Goal: Task Accomplishment & Management: Use online tool/utility

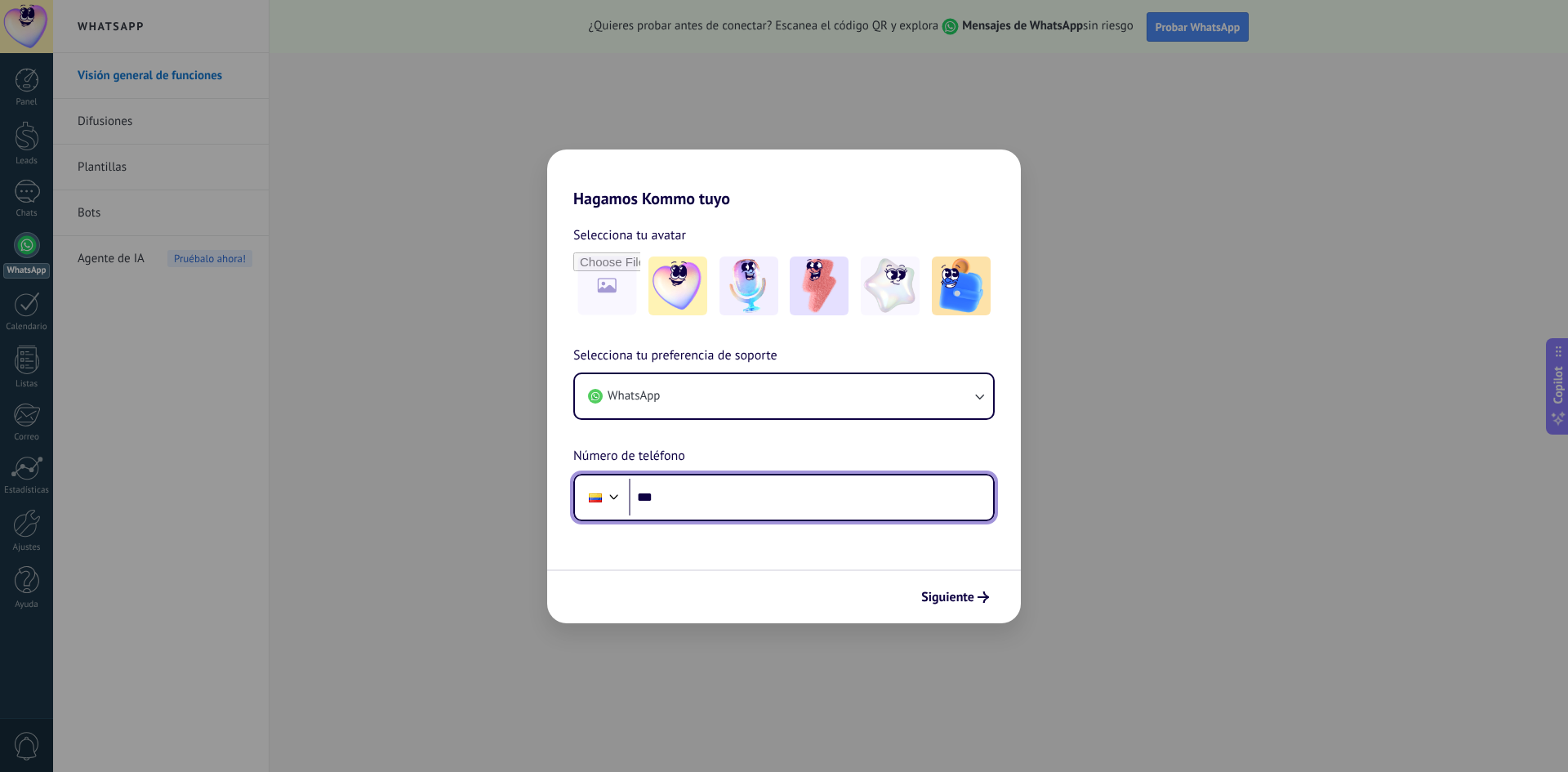
click at [721, 488] on input "***" at bounding box center [811, 497] width 364 height 37
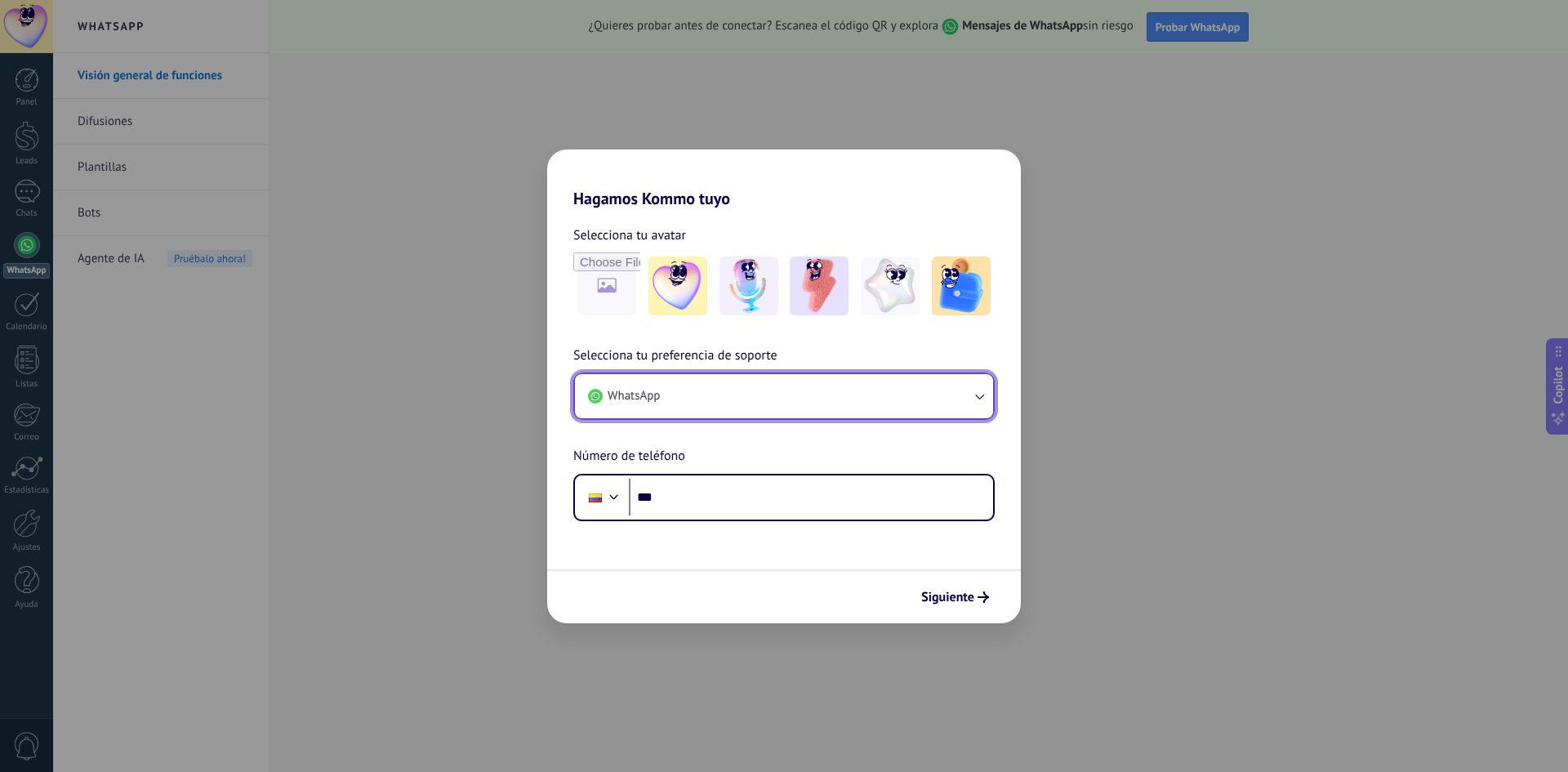
click at [793, 394] on button "WhatsApp" at bounding box center [784, 396] width 418 height 44
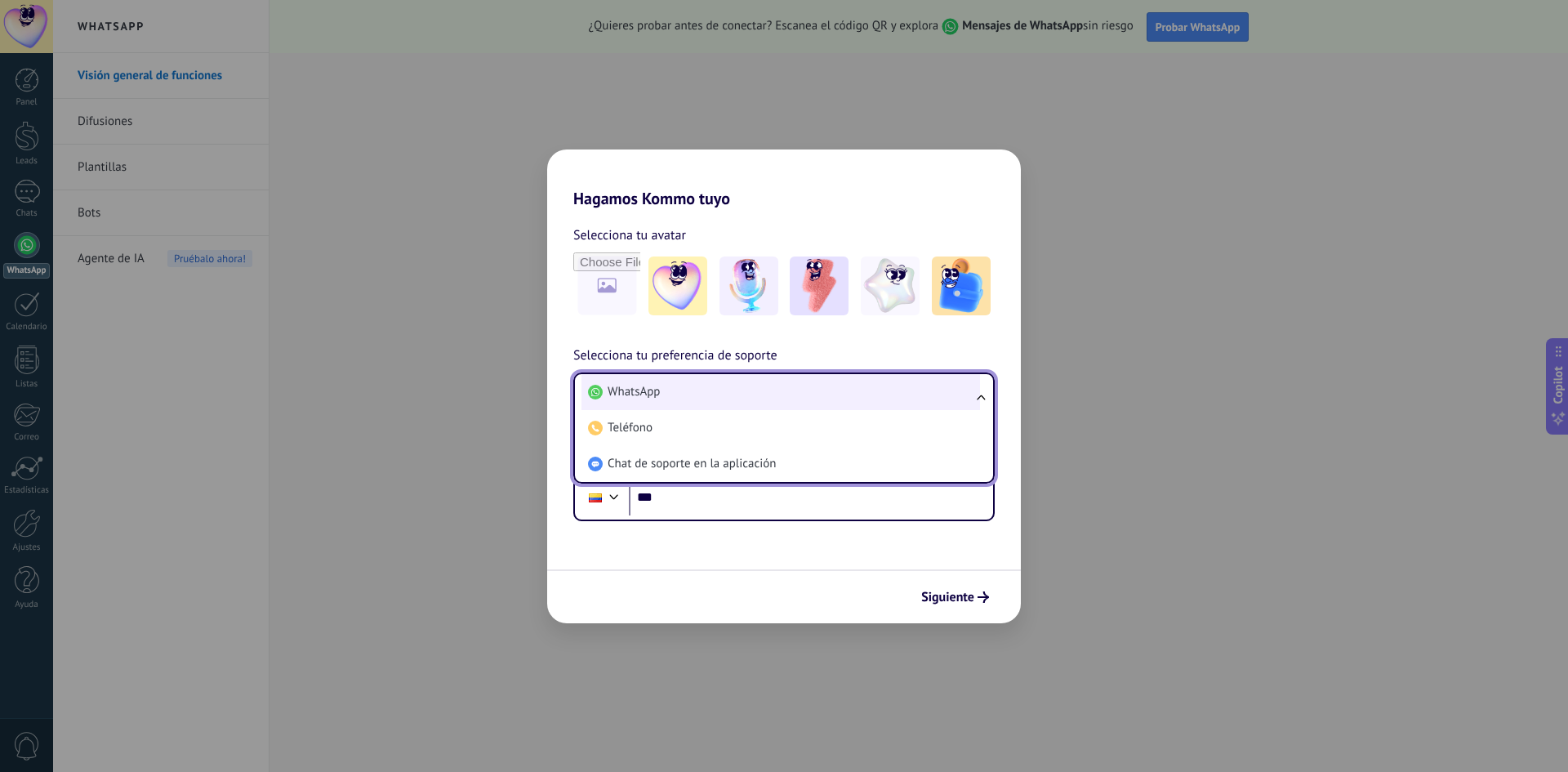
click at [755, 395] on li "WhatsApp" at bounding box center [780, 392] width 399 height 36
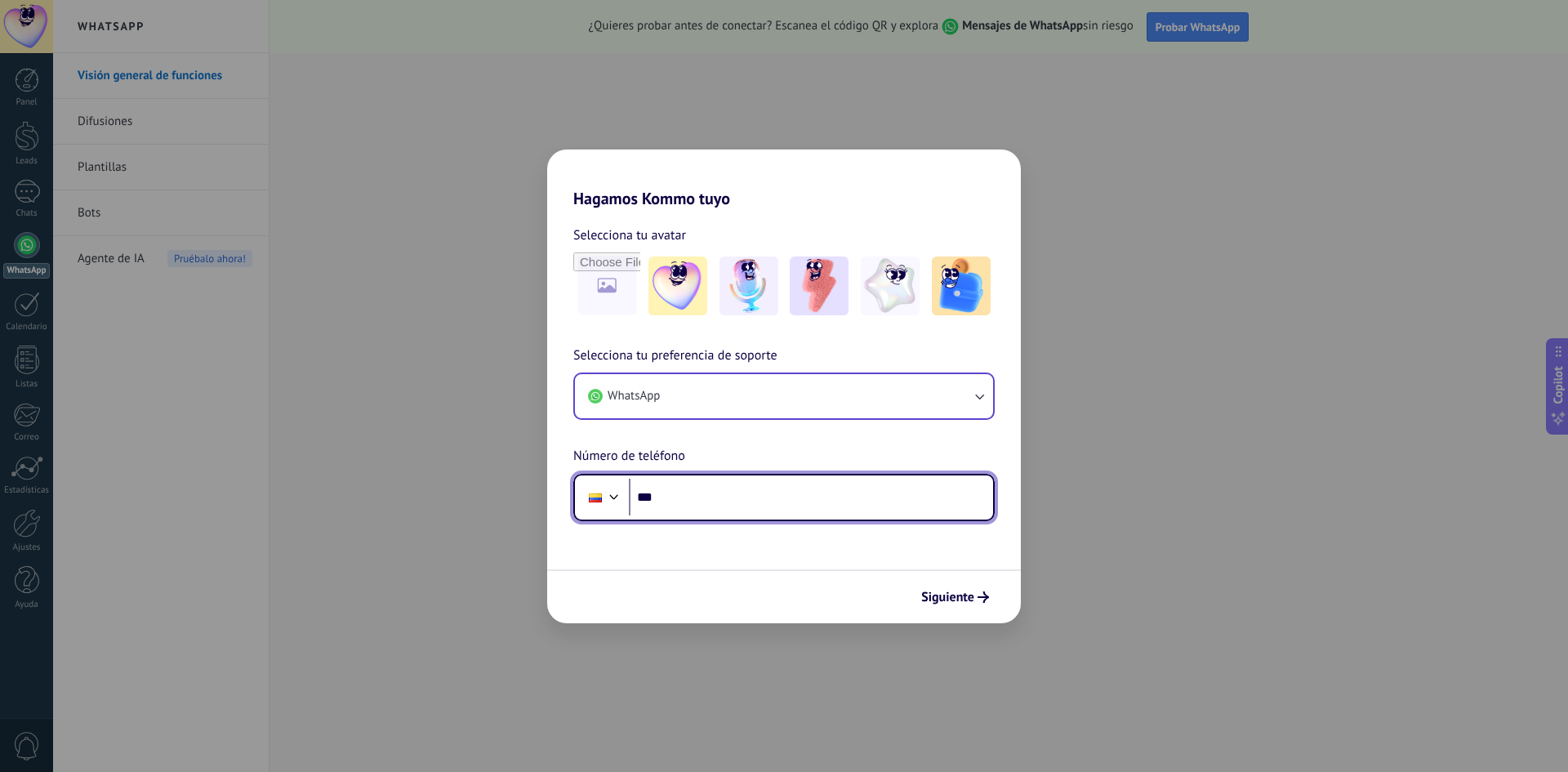
click at [732, 489] on input "***" at bounding box center [811, 497] width 364 height 37
type input "**********"
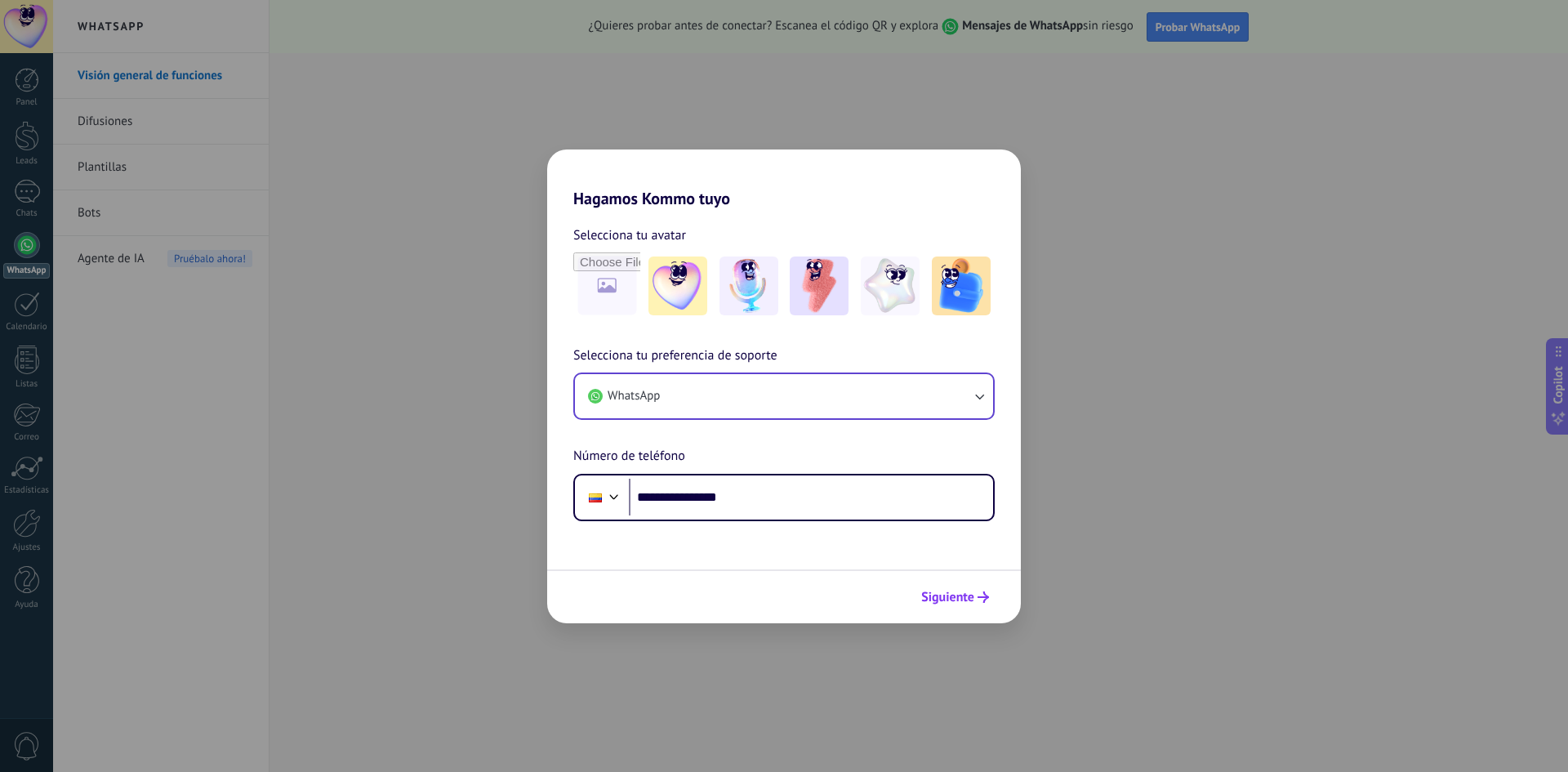
click at [942, 592] on span "Siguiente" at bounding box center [948, 597] width 53 height 12
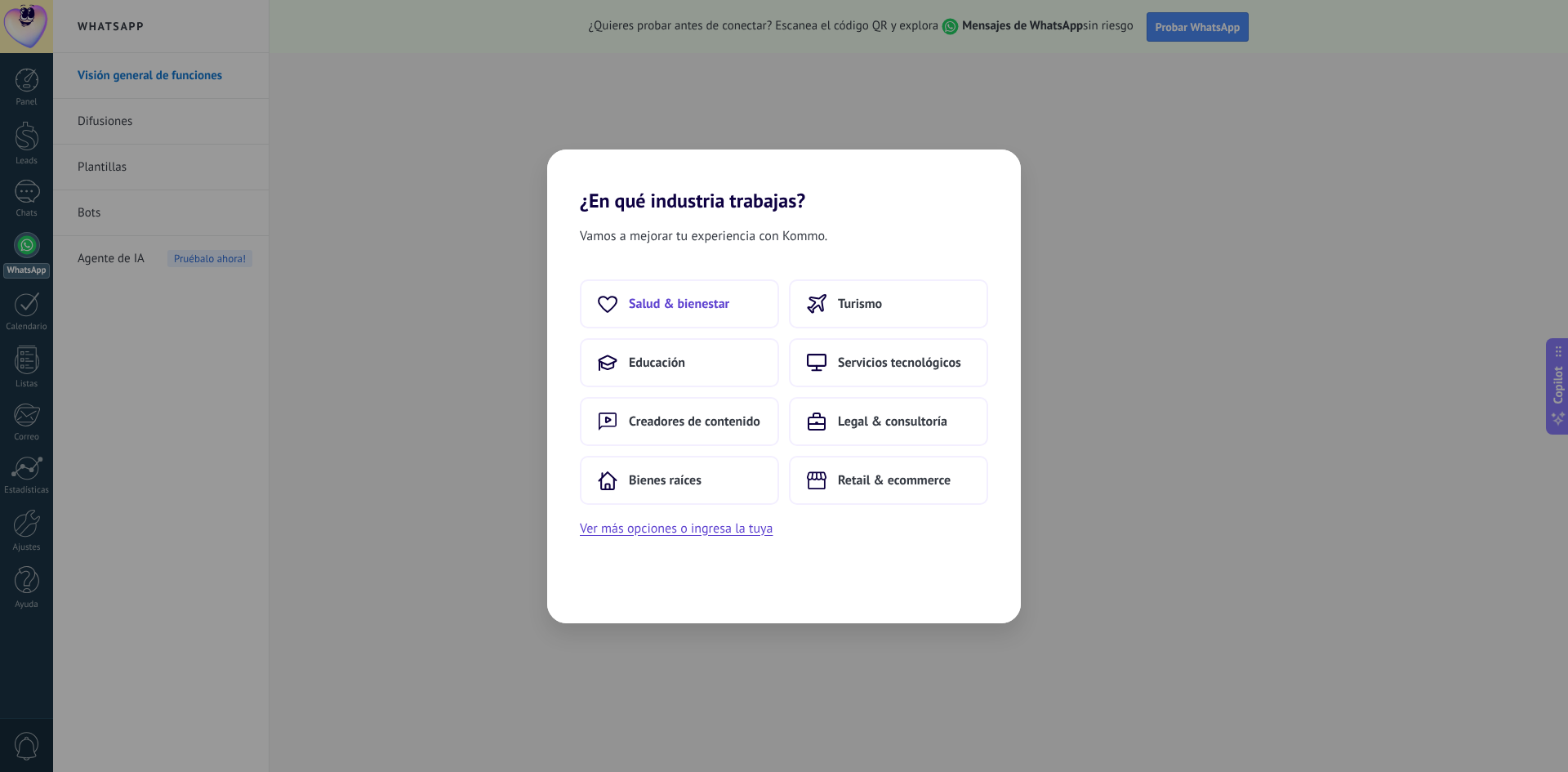
click at [745, 302] on button "Salud & bienestar" at bounding box center [679, 304] width 199 height 49
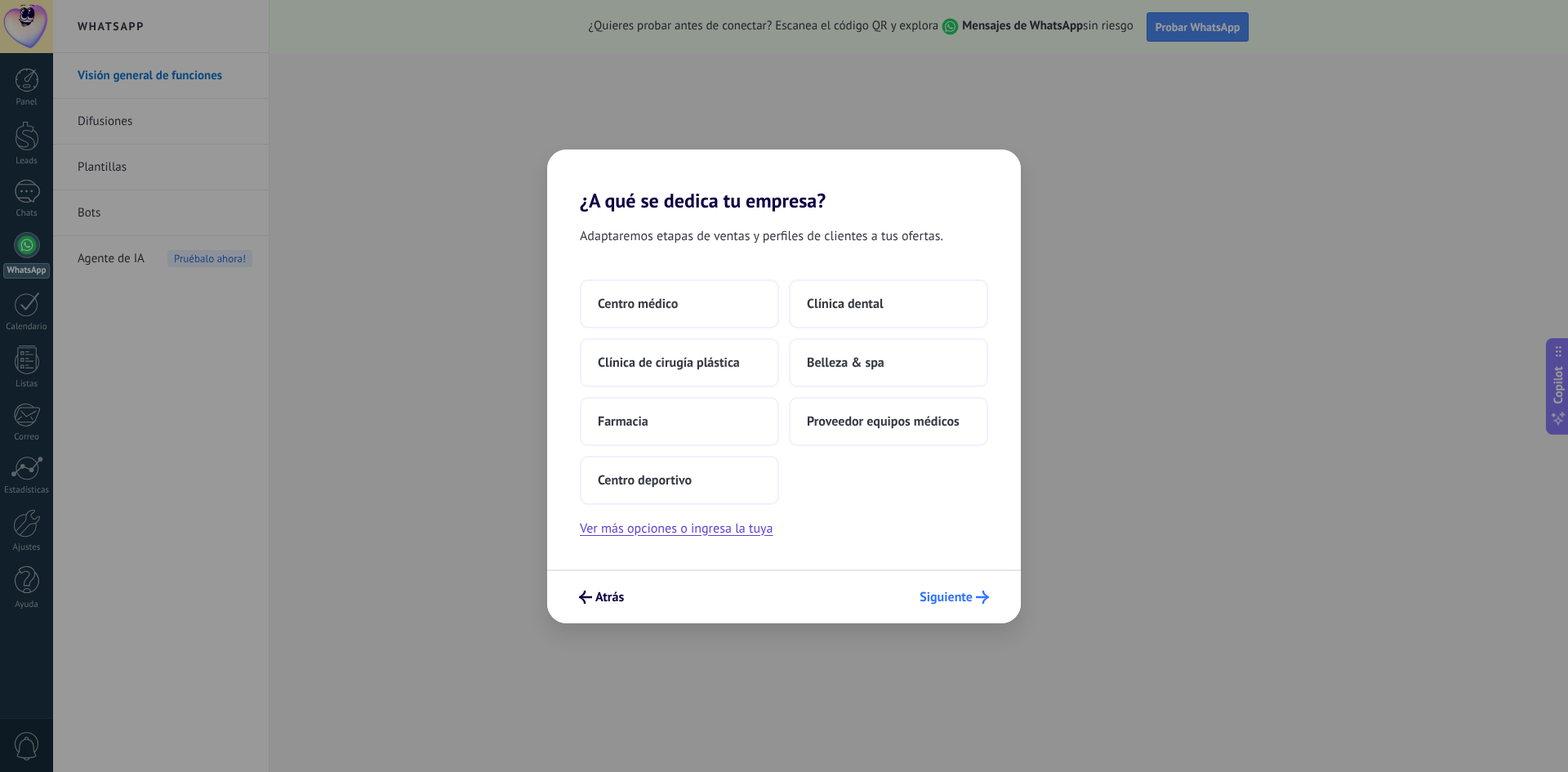
click at [950, 607] on button "Siguiente" at bounding box center [954, 597] width 84 height 28
click at [680, 305] on button "Centro médico" at bounding box center [679, 304] width 199 height 49
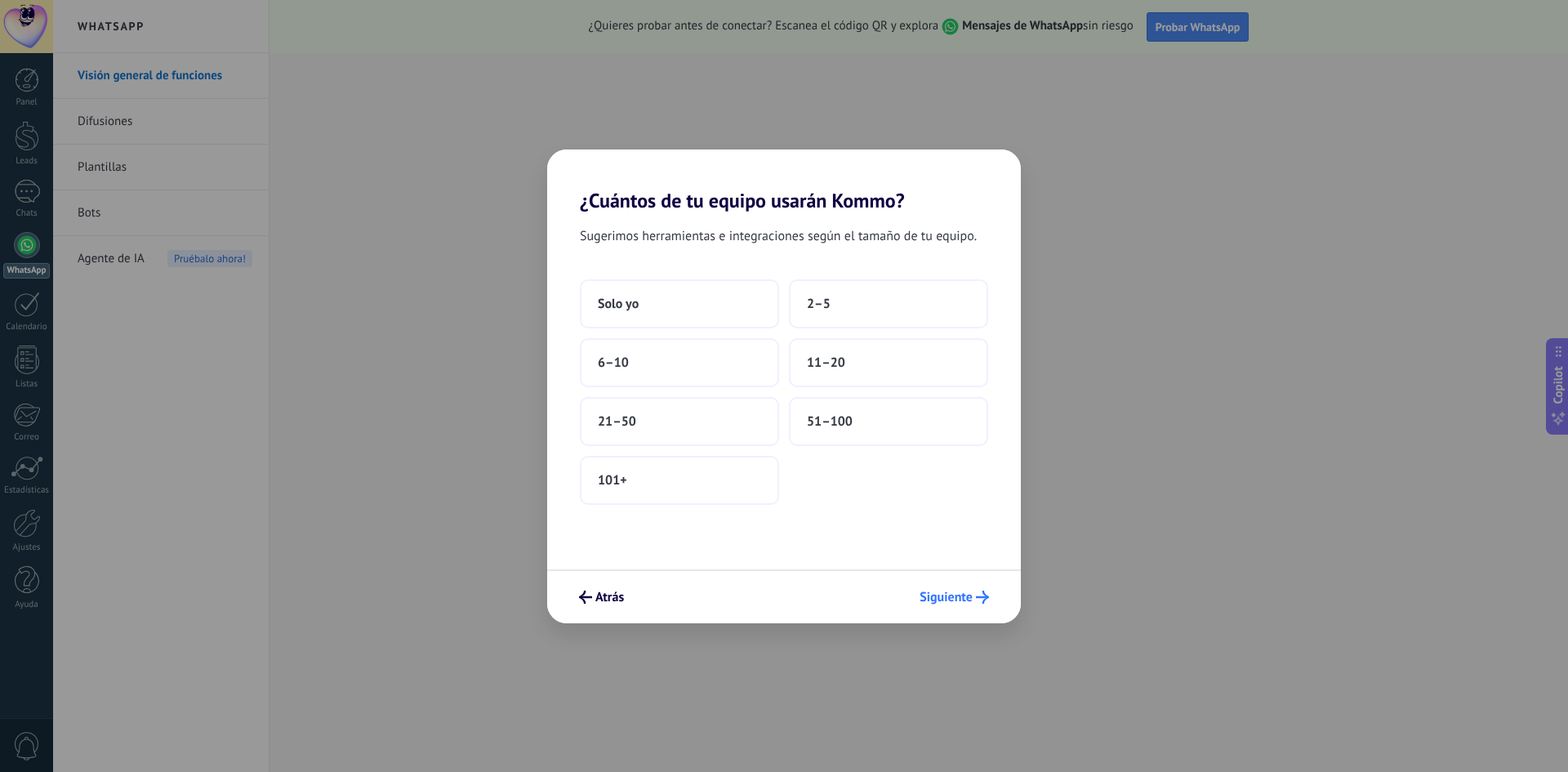
click at [944, 606] on button "Siguiente" at bounding box center [954, 597] width 84 height 28
click at [663, 300] on button "Solo yo" at bounding box center [679, 304] width 199 height 49
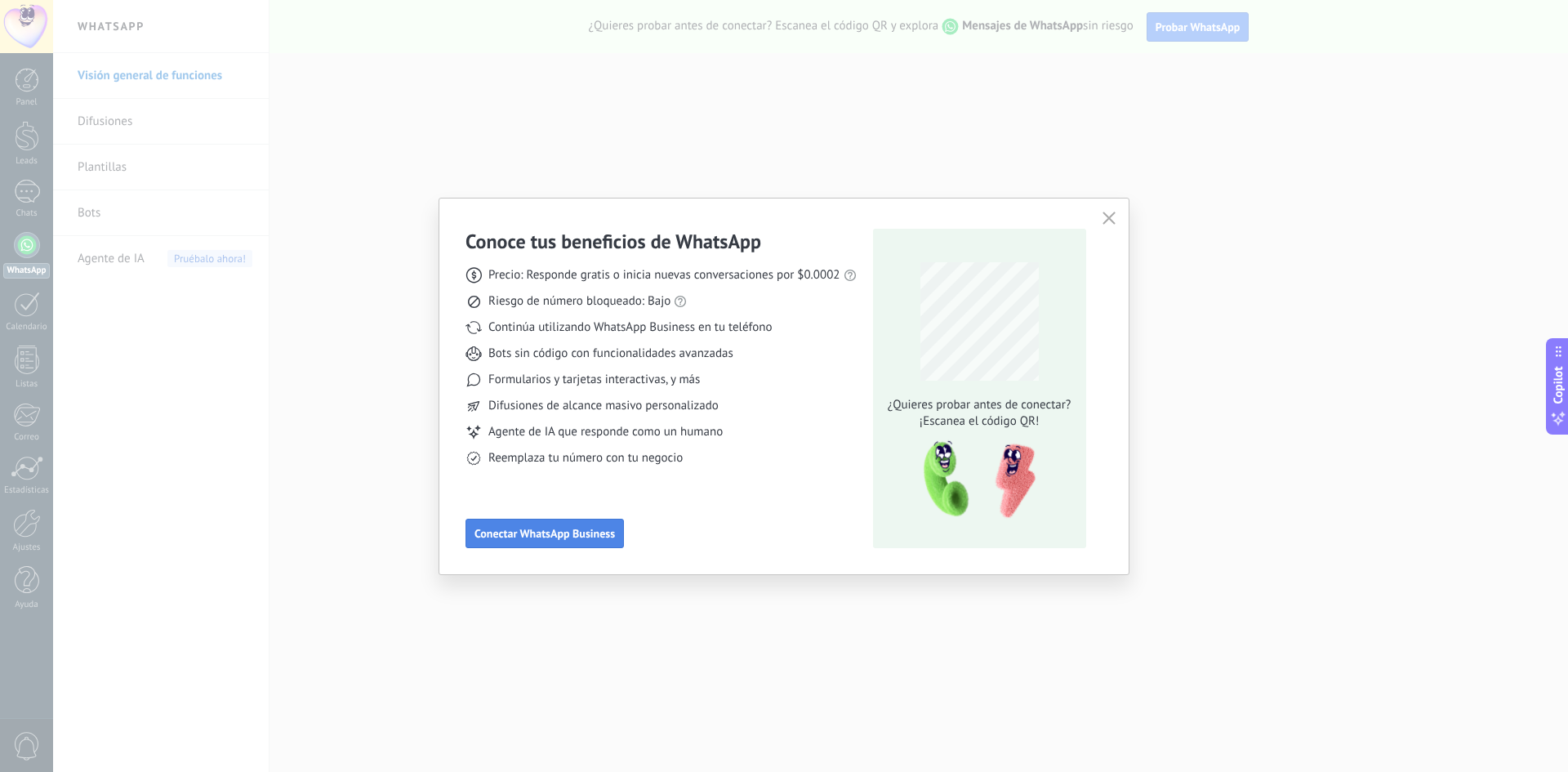
click at [570, 541] on button "Conectar WhatsApp Business" at bounding box center [544, 533] width 158 height 29
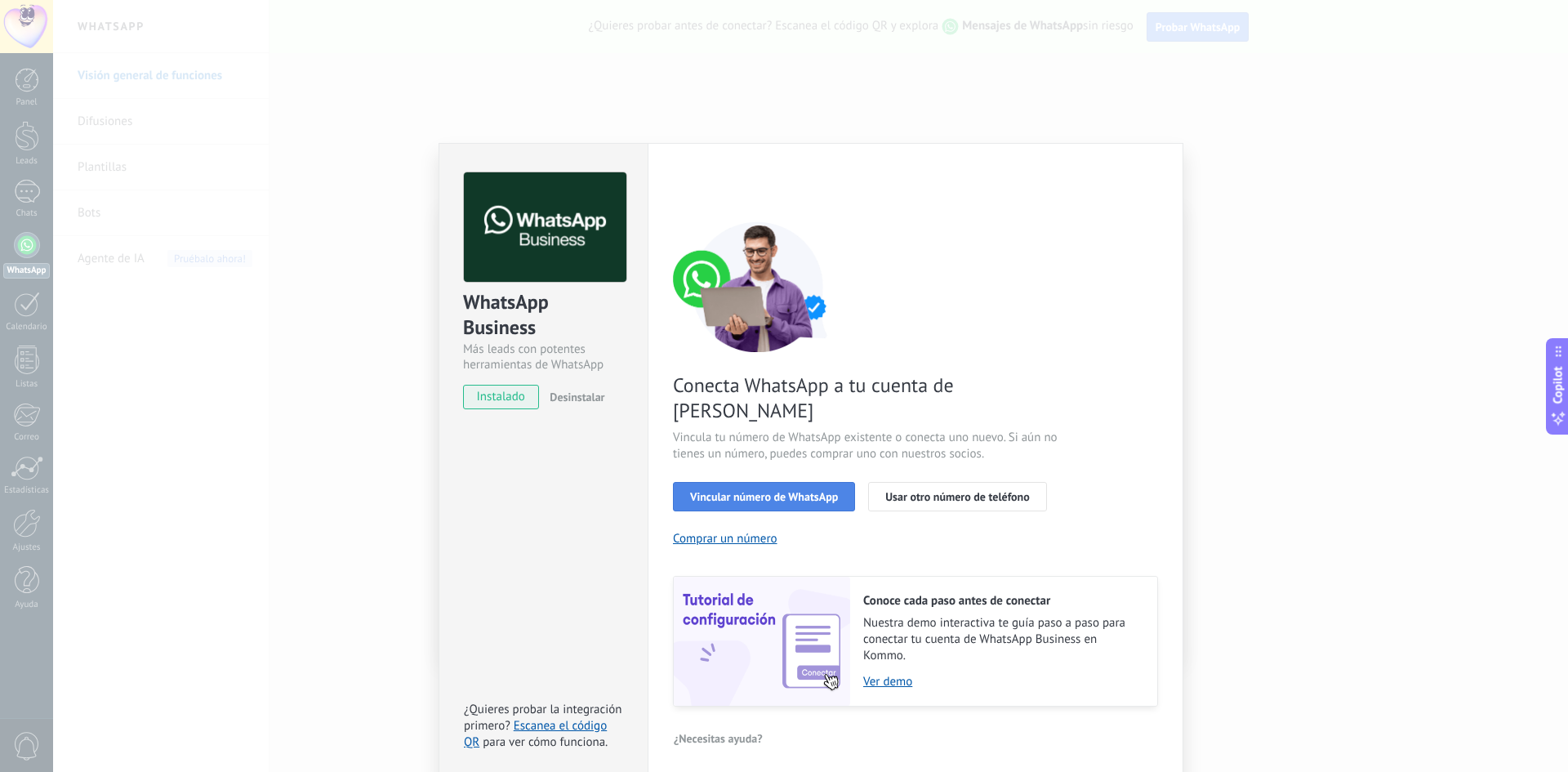
click at [812, 491] on span "Vincular número de WhatsApp" at bounding box center [764, 497] width 148 height 12
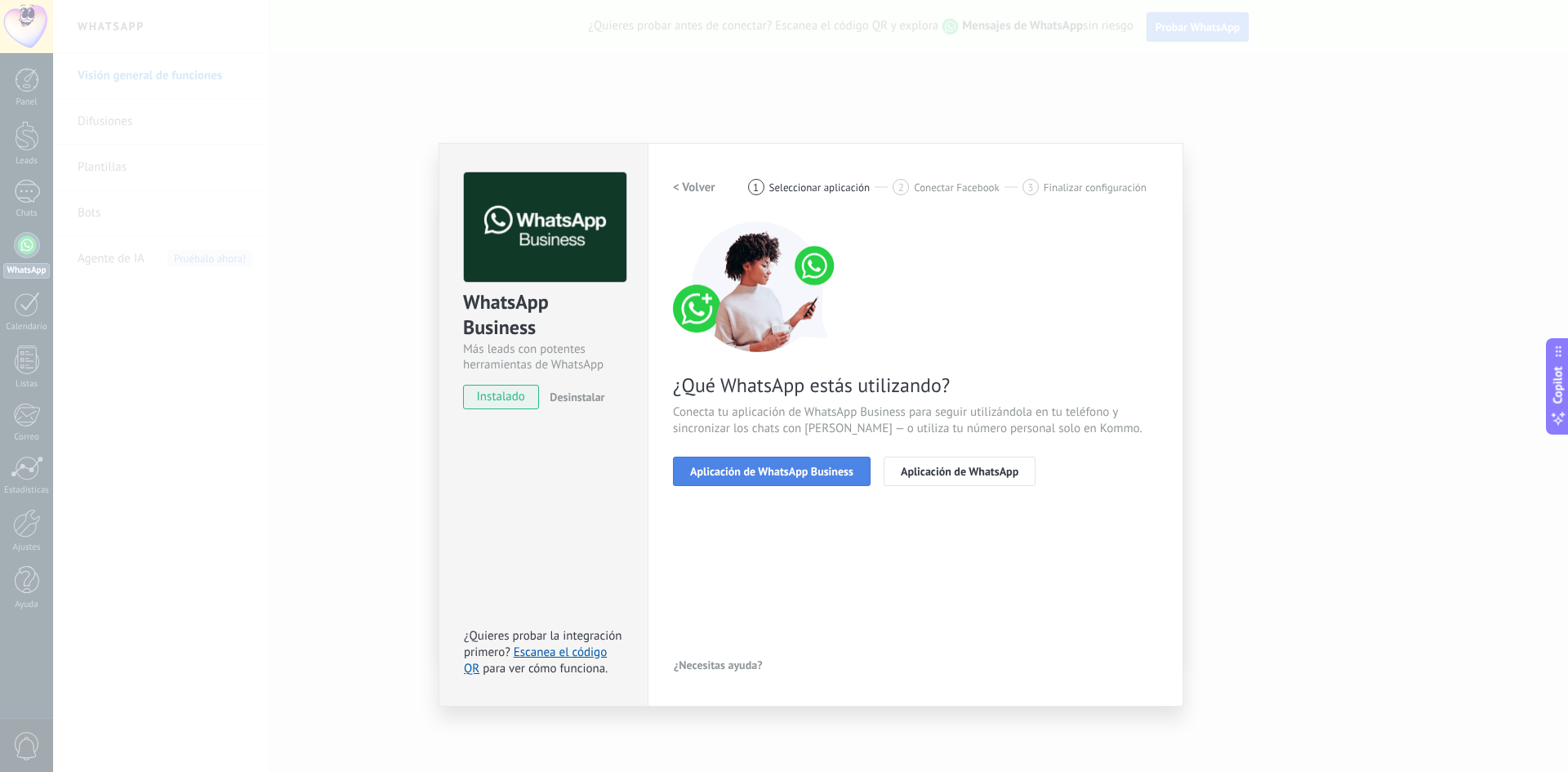
click at [809, 469] on span "Aplicación de WhatsApp Business" at bounding box center [772, 471] width 163 height 12
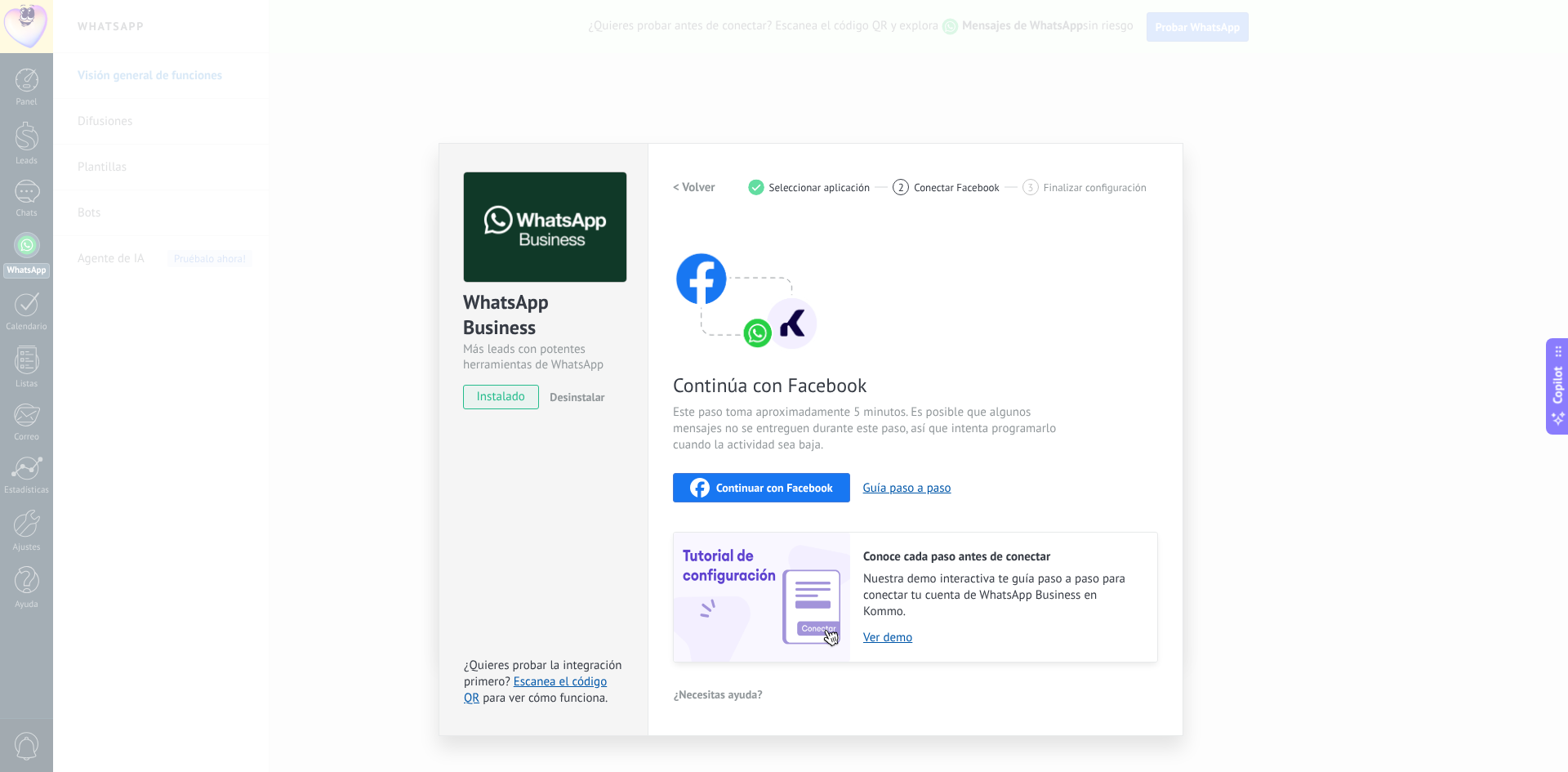
click at [1014, 353] on div "Continúa con Facebook Este paso toma aproximadamente 5 minutos. Es posible que …" at bounding box center [915, 442] width 485 height 442
click at [516, 394] on span "instalado" at bounding box center [502, 397] width 75 height 25
click at [779, 482] on span "Continuar con Facebook" at bounding box center [775, 488] width 117 height 12
drag, startPoint x: 1180, startPoint y: 444, endPoint x: 956, endPoint y: 620, distance: 284.9
click at [1175, 451] on div "Configuraciones Autorizaciones This tab logs the users who have granted integra…" at bounding box center [915, 440] width 535 height 593
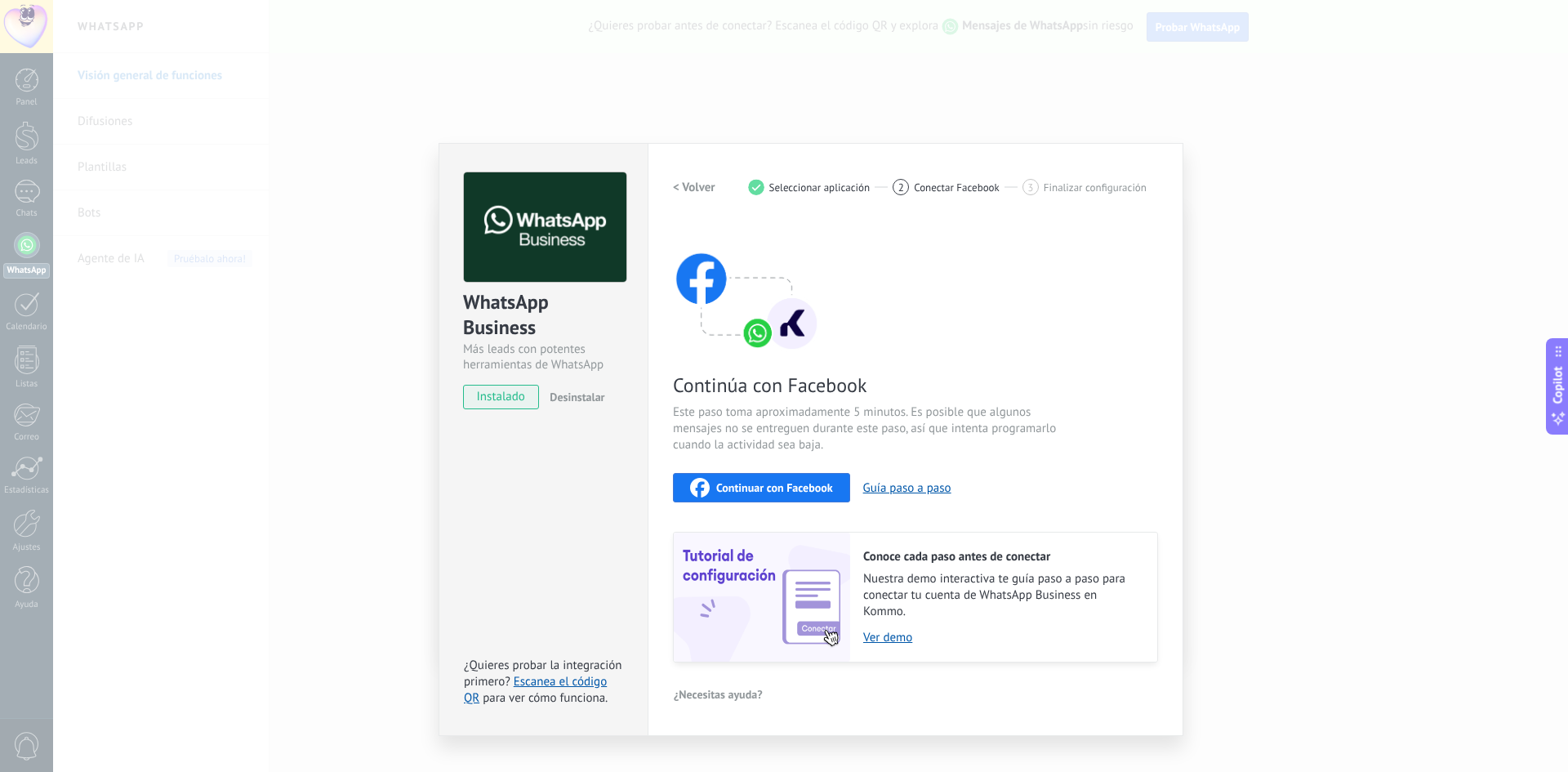
click at [762, 334] on img at bounding box center [747, 286] width 147 height 131
click at [861, 215] on div "< Volver 1 Seleccionar aplicación 2 Conectar Facebook 3 Finalizar configuración…" at bounding box center [915, 418] width 485 height 490
click at [510, 343] on div "Más leads con potentes herramientas de WhatsApp" at bounding box center [543, 357] width 161 height 31
click at [267, 219] on div "WhatsApp Business Más leads con potentes herramientas de WhatsApp instalado Des…" at bounding box center [811, 386] width 1515 height 772
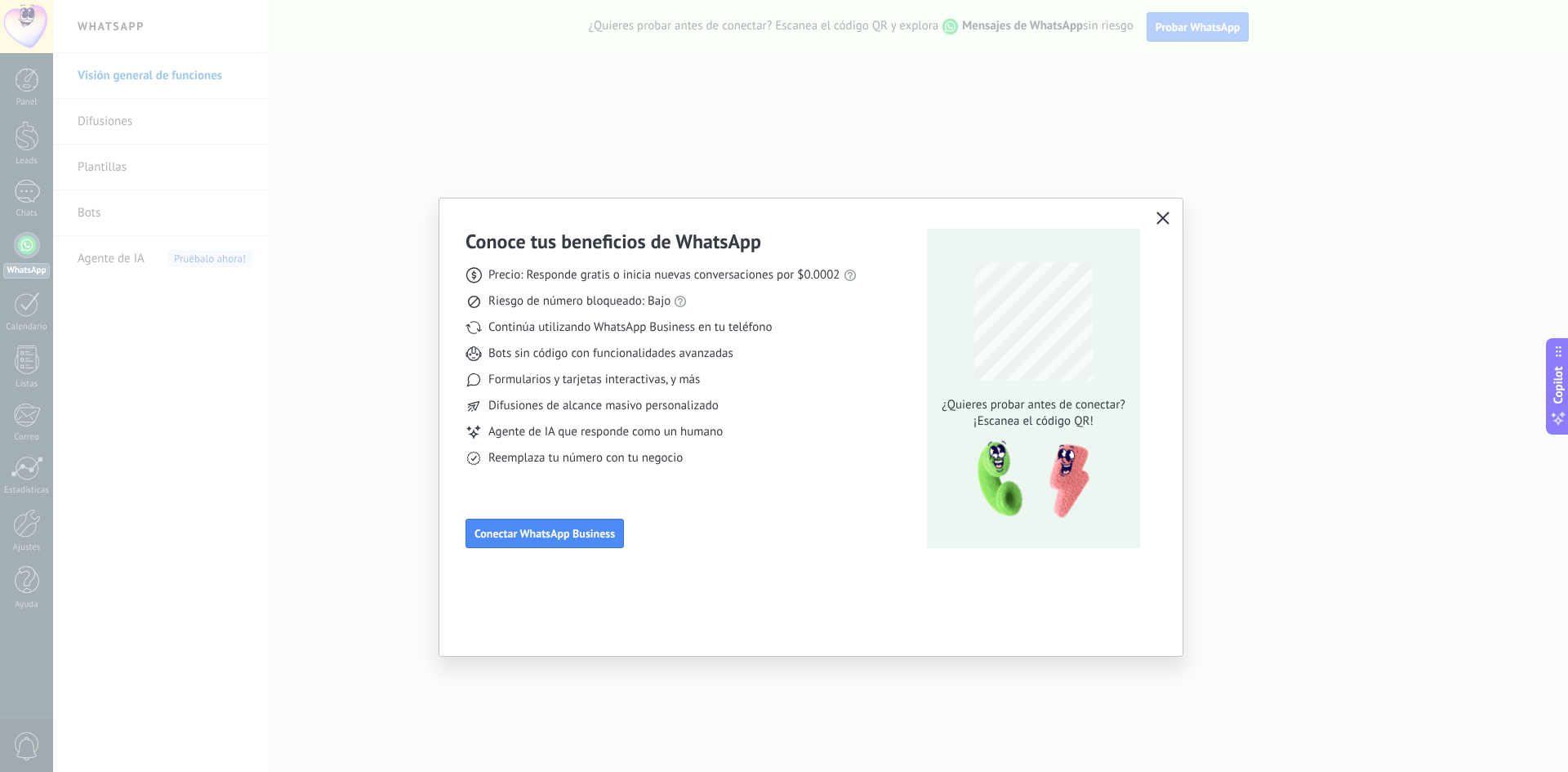
drag, startPoint x: 273, startPoint y: 203, endPoint x: 973, endPoint y: 128, distance: 704.0
click at [283, 201] on div at bounding box center [811, 386] width 1515 height 772
click at [1111, 126] on div "Conoce tus beneficios de WhatsApp Precio: Responde gratis o inicia nuevas conve…" at bounding box center [784, 386] width 1568 height 772
click at [1169, 211] on button "button" at bounding box center [1163, 219] width 21 height 23
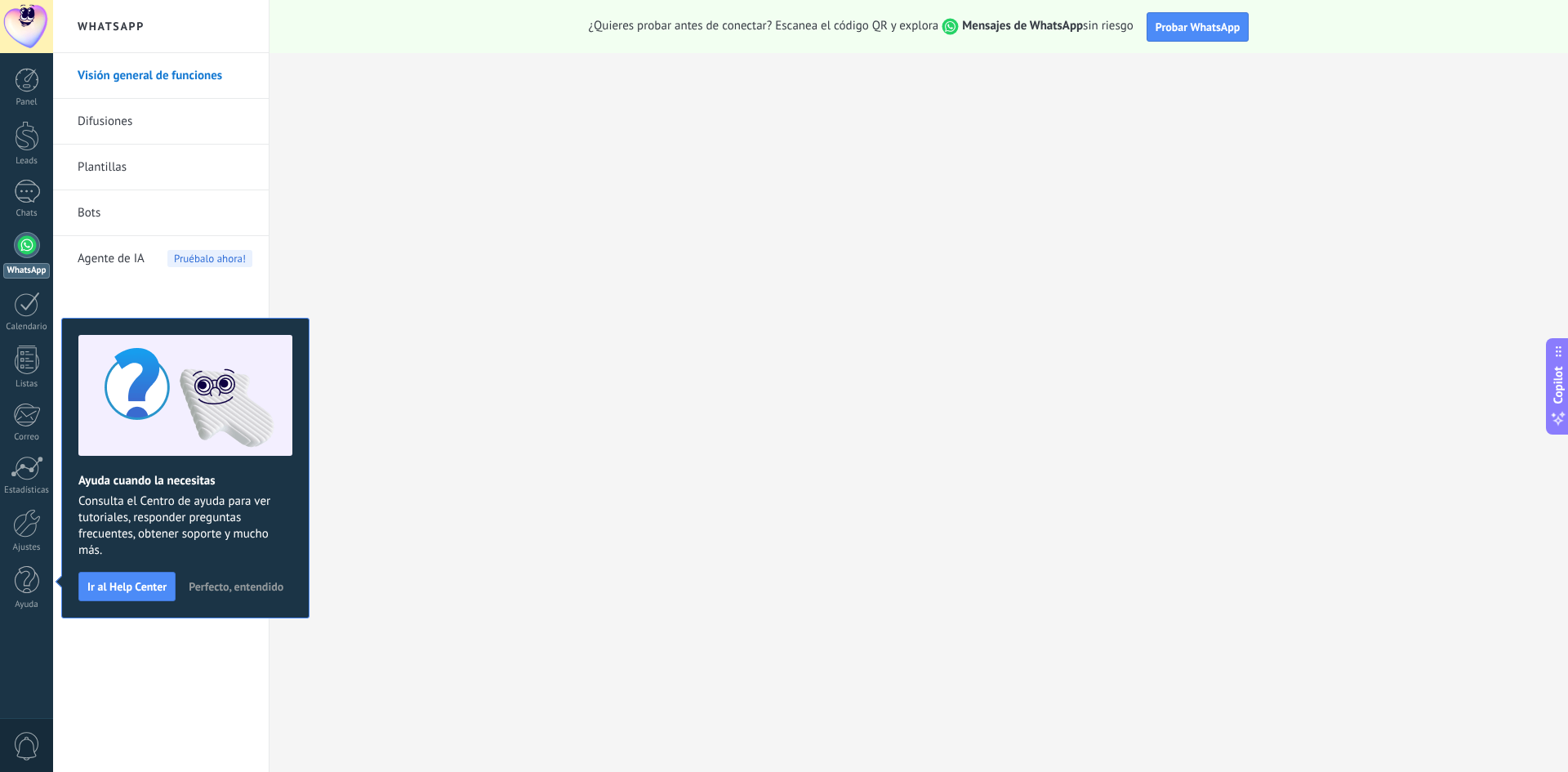
click at [17, 255] on link "WhatsApp" at bounding box center [27, 255] width 53 height 46
click at [1200, 35] on button "Probar WhatsApp" at bounding box center [1199, 27] width 103 height 29
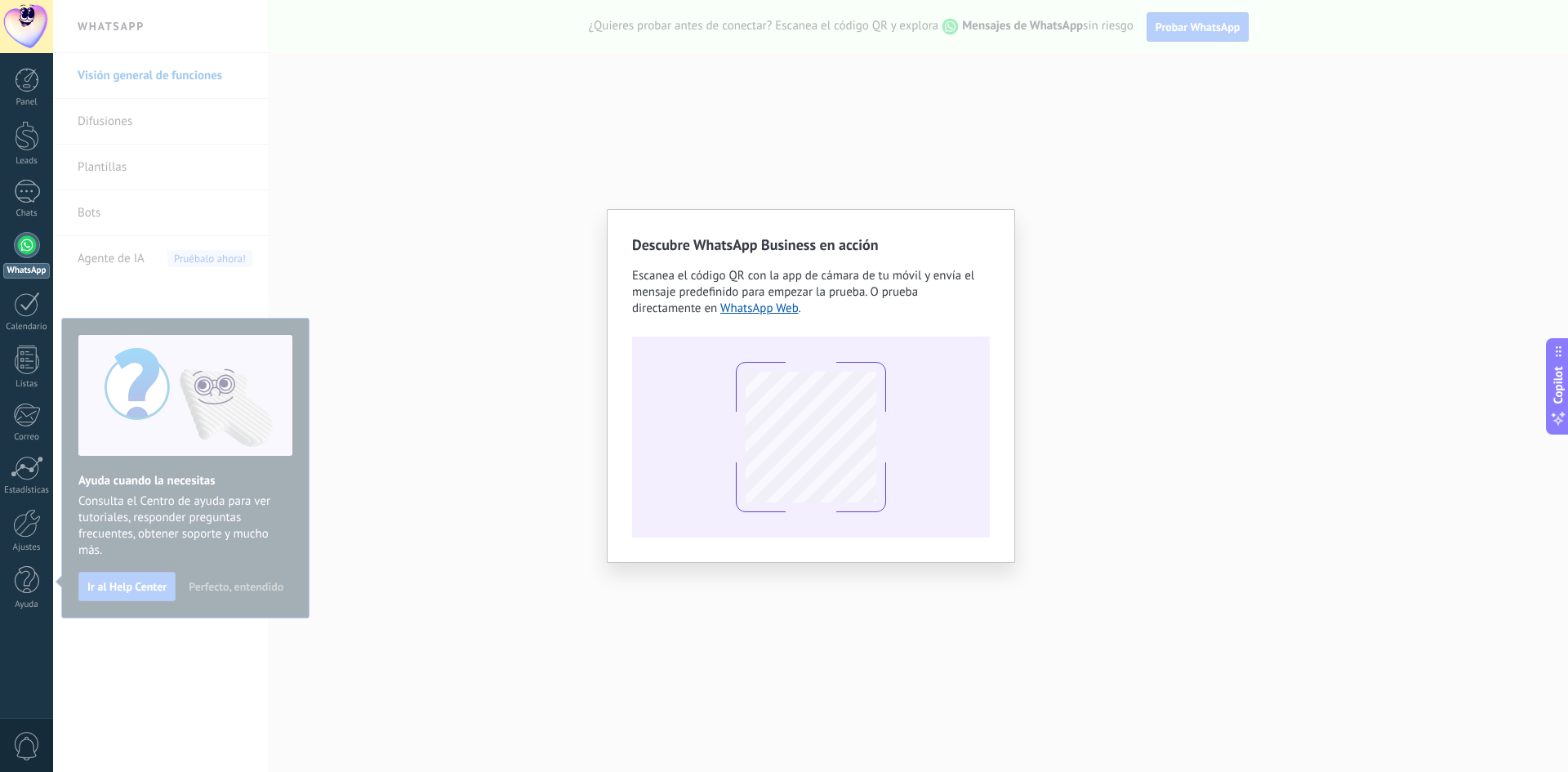
click at [1180, 281] on div "Descubre WhatsApp Business en acción Escanea el código QR con la app [PERSON_NA…" at bounding box center [811, 386] width 1515 height 772
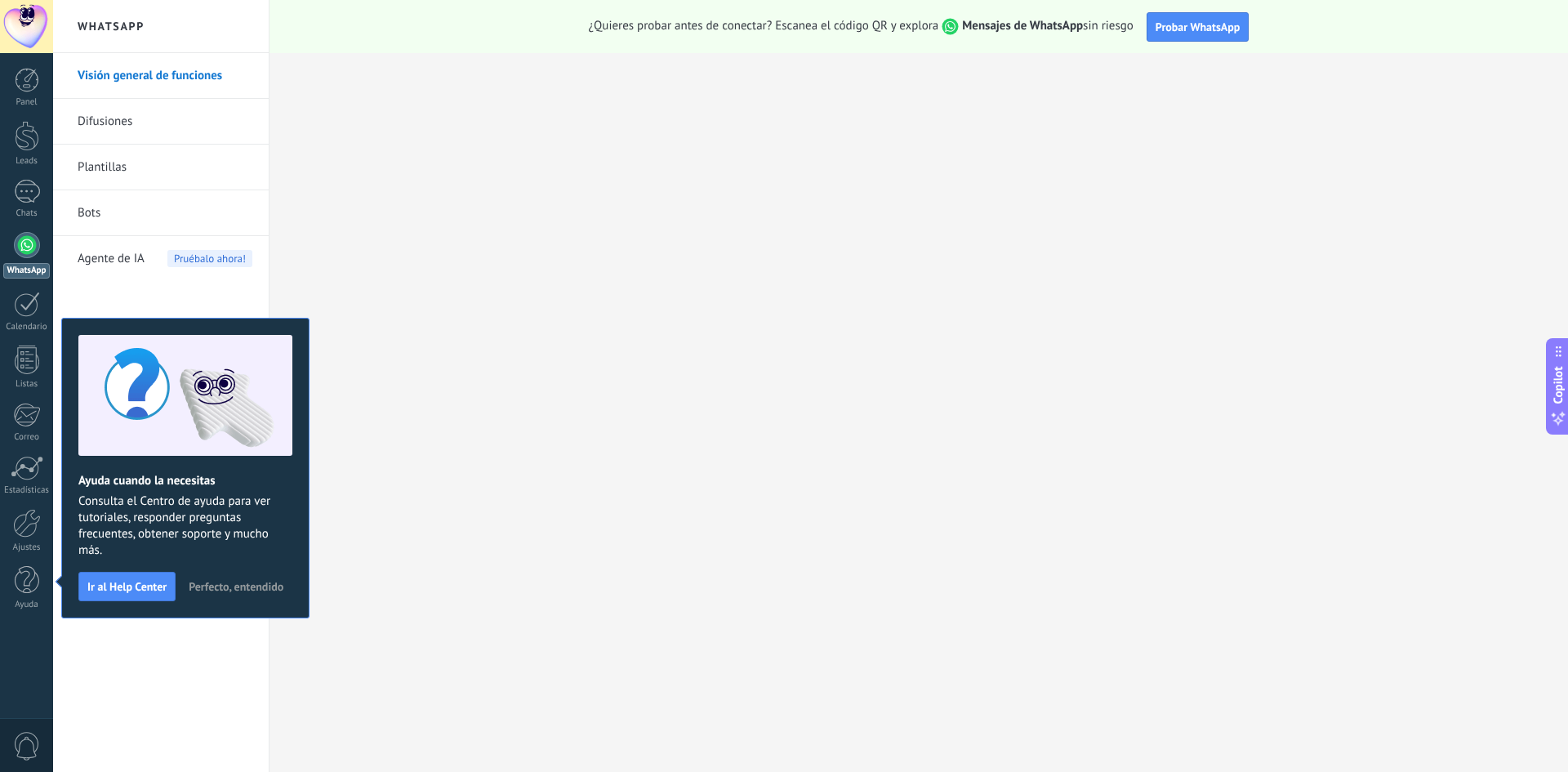
click at [13, 251] on link "WhatsApp" at bounding box center [27, 255] width 53 height 46
